Goal: Transaction & Acquisition: Purchase product/service

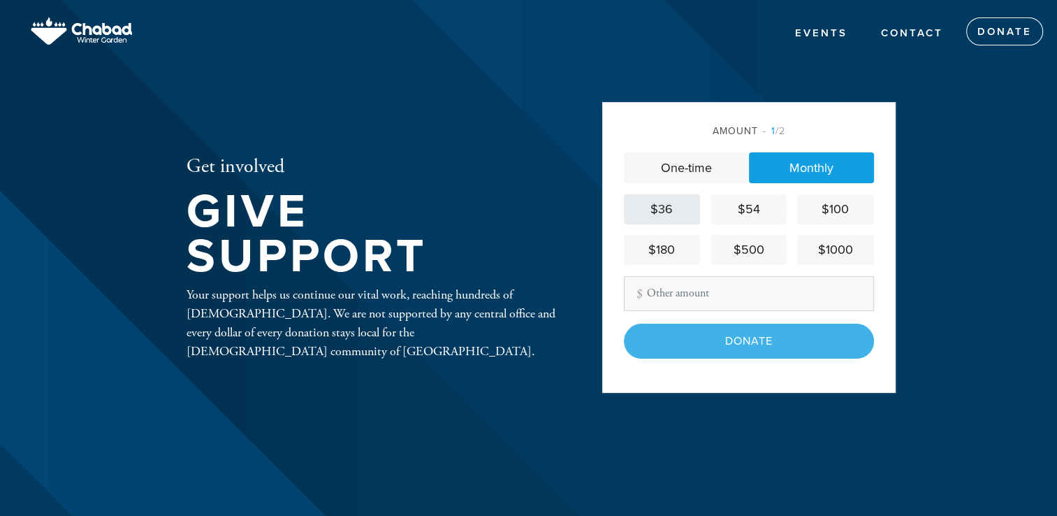
click at [662, 202] on div "$36" at bounding box center [661, 209] width 65 height 19
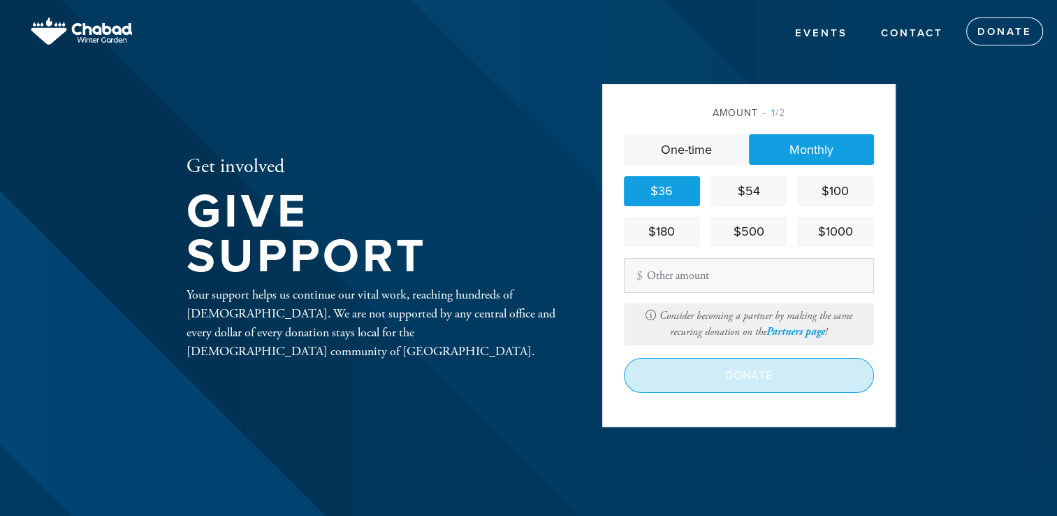
click at [740, 373] on input "Donate" at bounding box center [749, 375] width 250 height 35
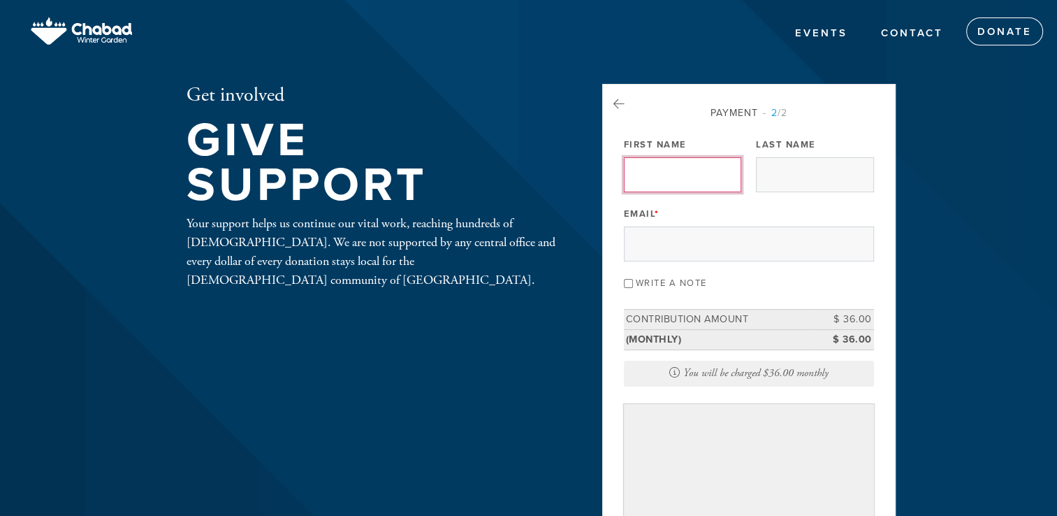
click at [704, 161] on input "First Name" at bounding box center [682, 174] width 117 height 35
type input "Tatiana"
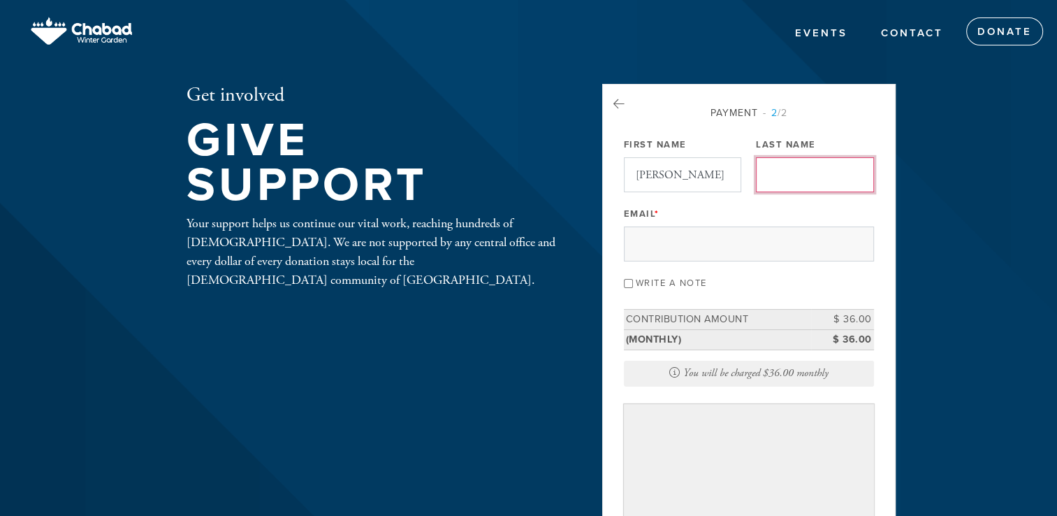
type input "Poroger"
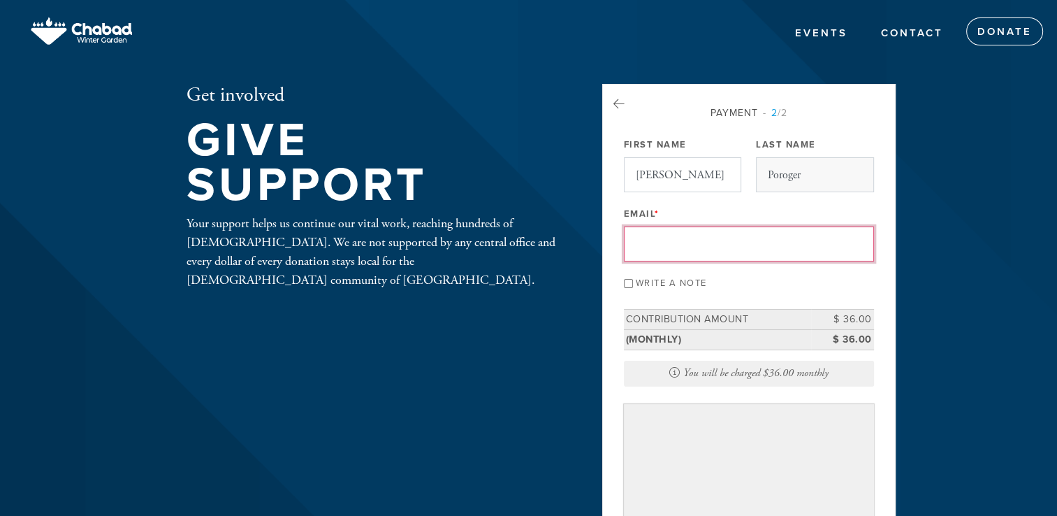
type input "tsverner@hotmail.com"
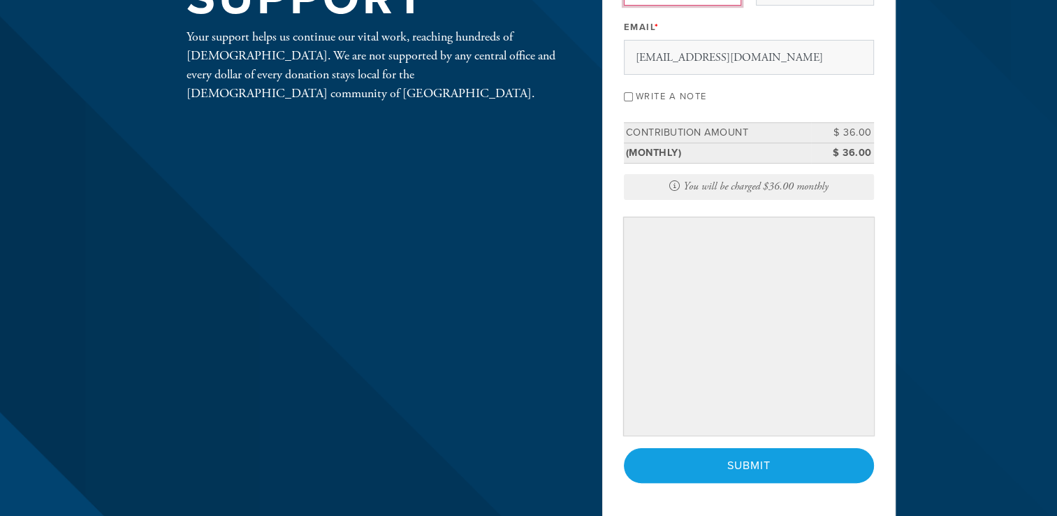
scroll to position [210, 0]
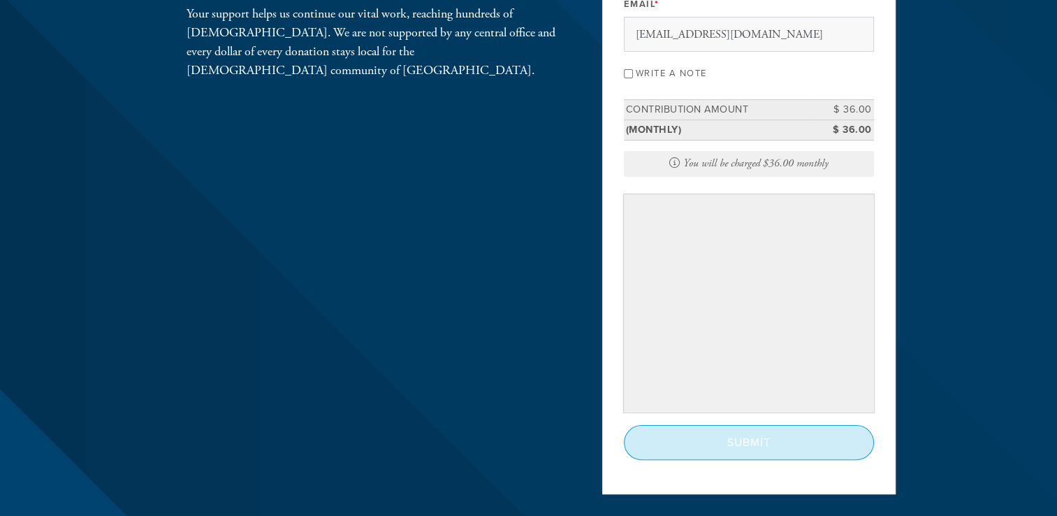
click at [732, 454] on input "Submit" at bounding box center [749, 442] width 250 height 35
